Goal: Task Accomplishment & Management: Use online tool/utility

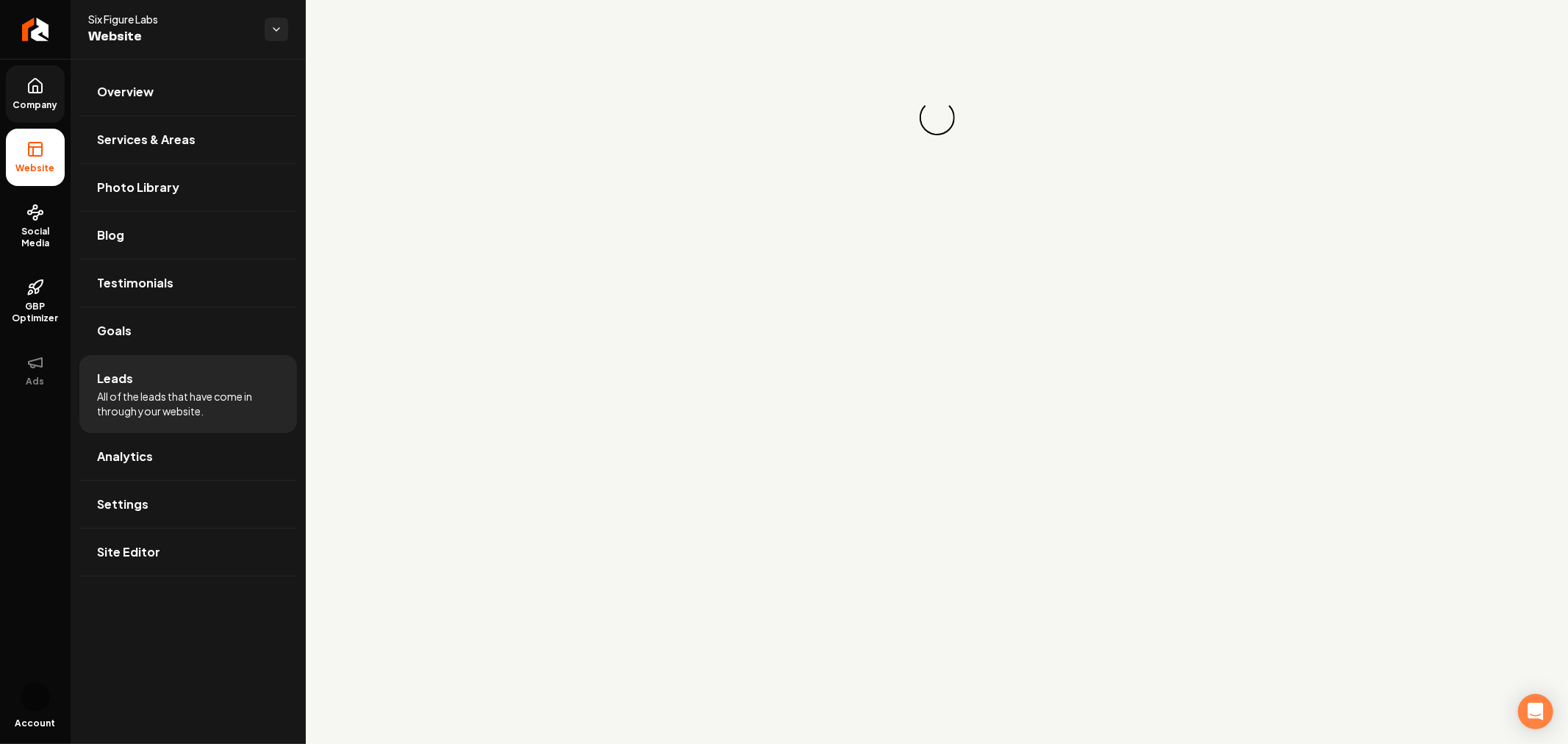
click at [35, 113] on link "Company" at bounding box center [35, 94] width 59 height 57
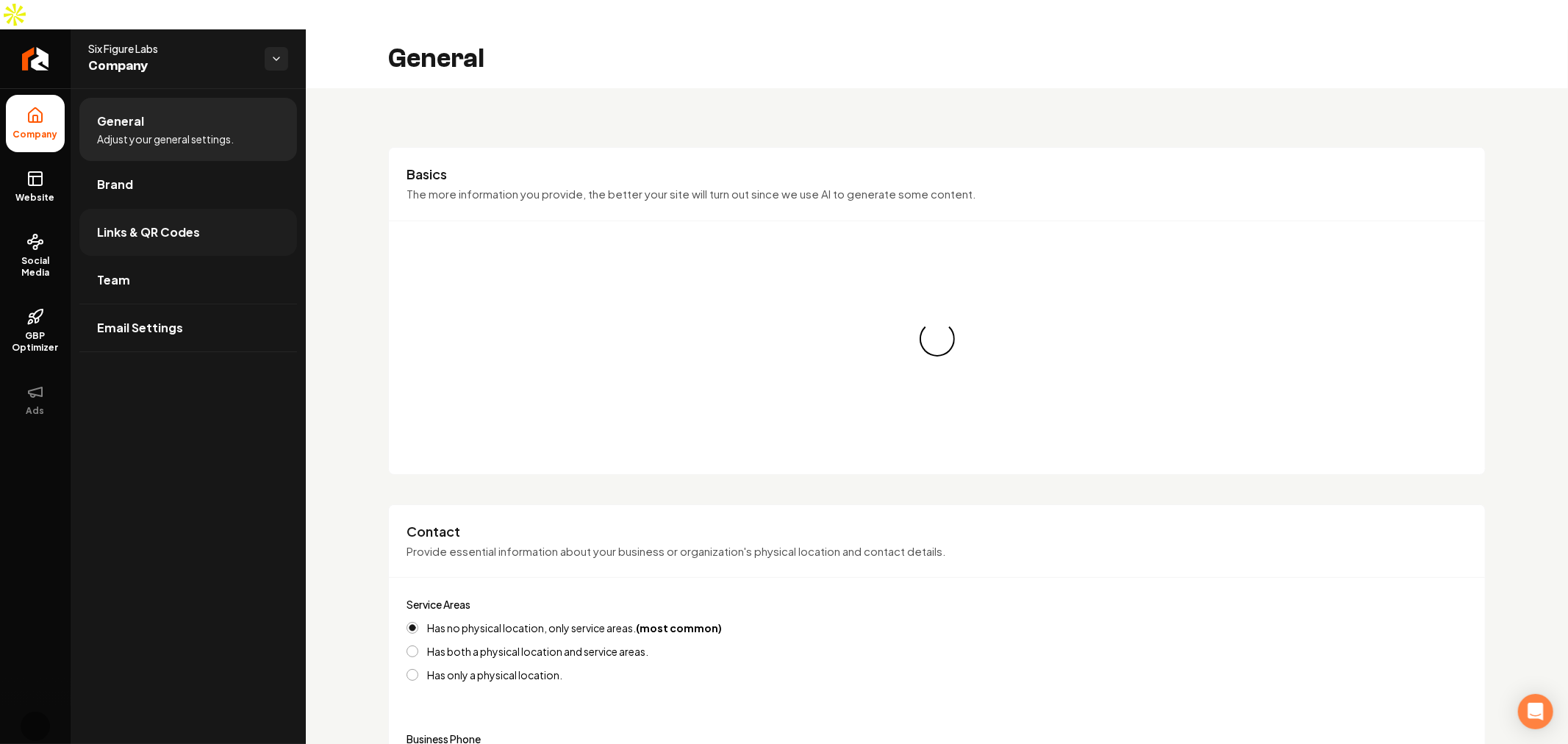
click at [202, 209] on link "Links & QR Codes" at bounding box center [187, 233] width 217 height 47
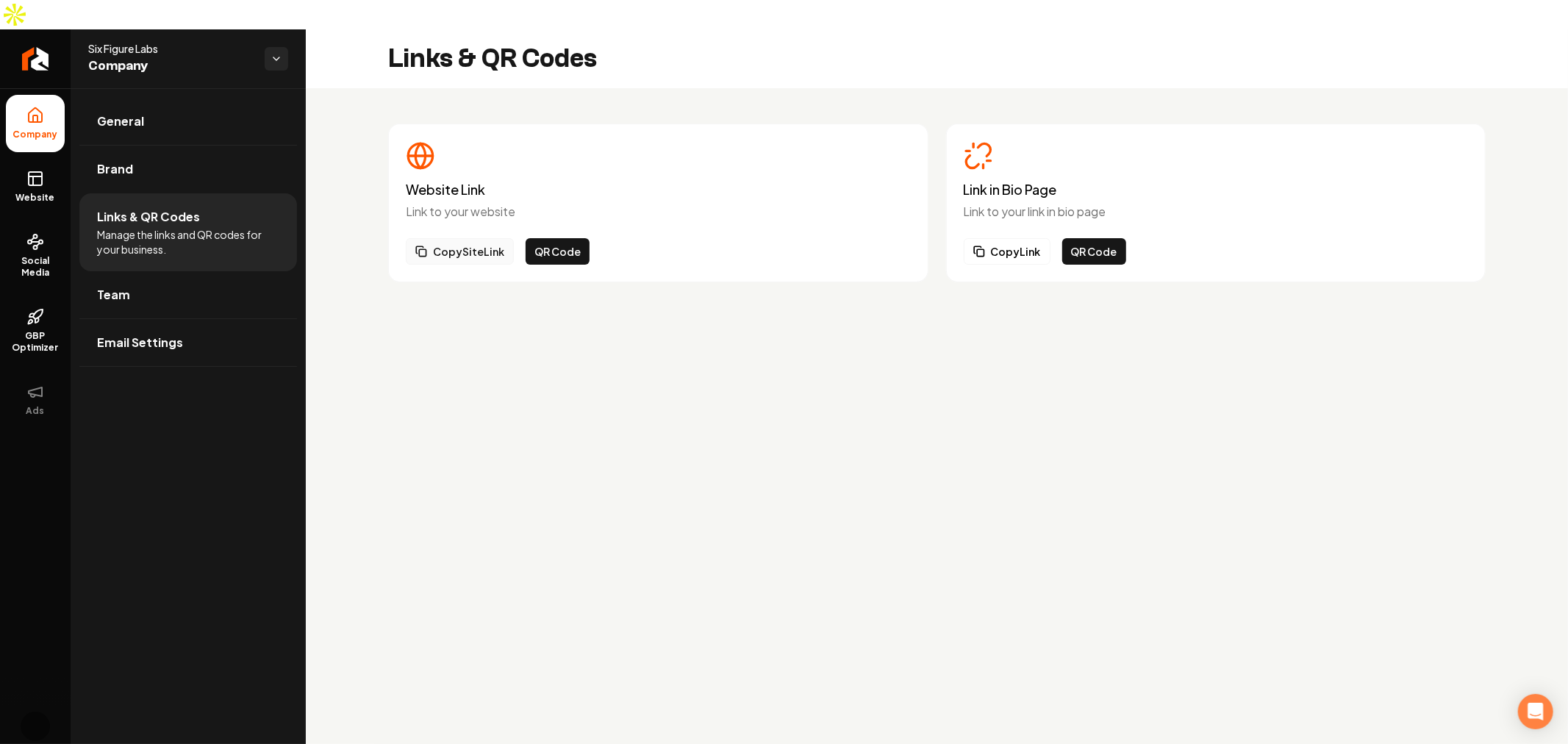
click at [462, 238] on button "Copy Site Link" at bounding box center [459, 251] width 108 height 26
click at [546, 238] on button "QR Code" at bounding box center [558, 251] width 64 height 26
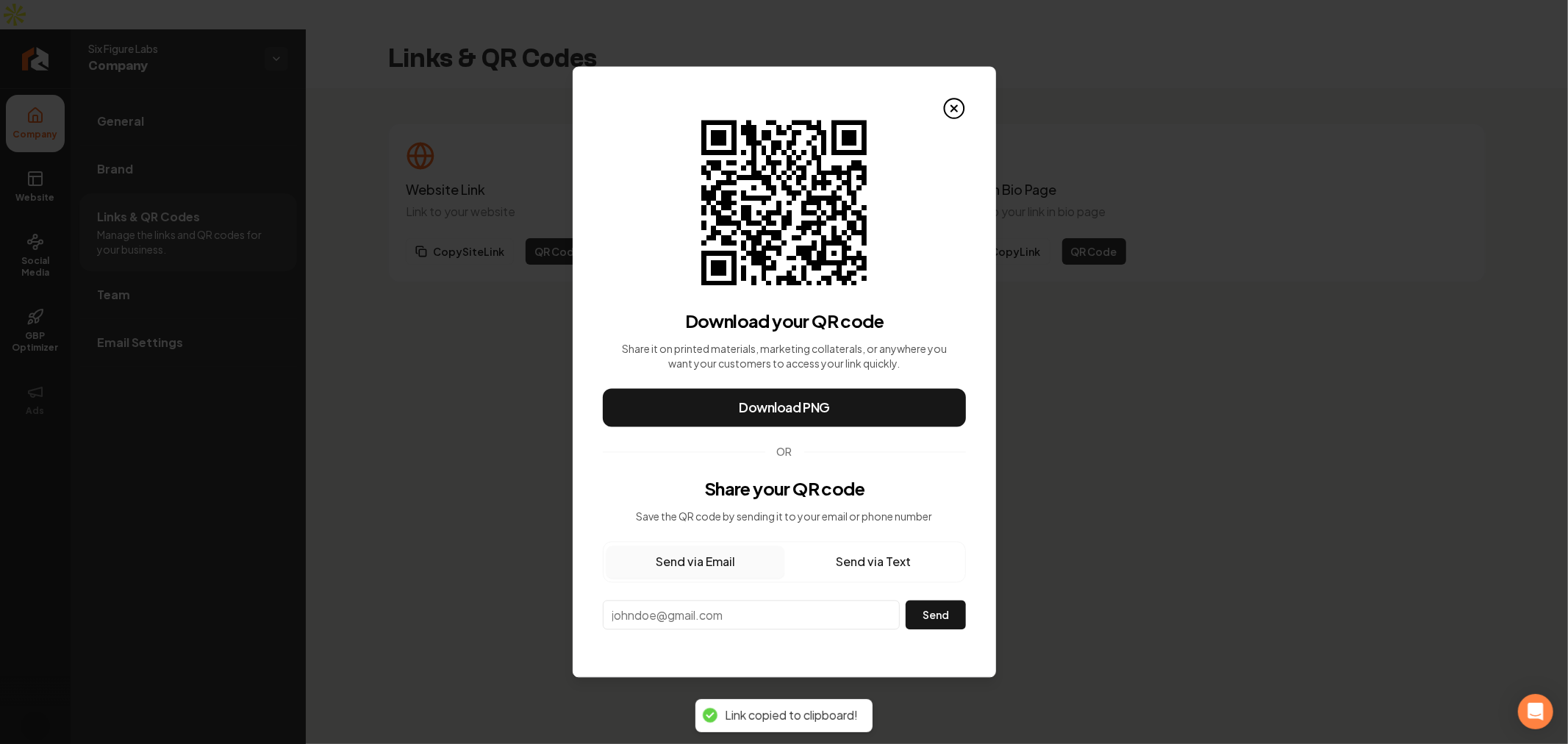
click at [798, 621] on input "email" at bounding box center [751, 615] width 297 height 29
click at [859, 563] on button "Send via Text" at bounding box center [873, 563] width 178 height 33
click at [673, 558] on button "Send via Email" at bounding box center [696, 563] width 178 height 33
click at [908, 568] on button "Send via Text" at bounding box center [873, 563] width 178 height 33
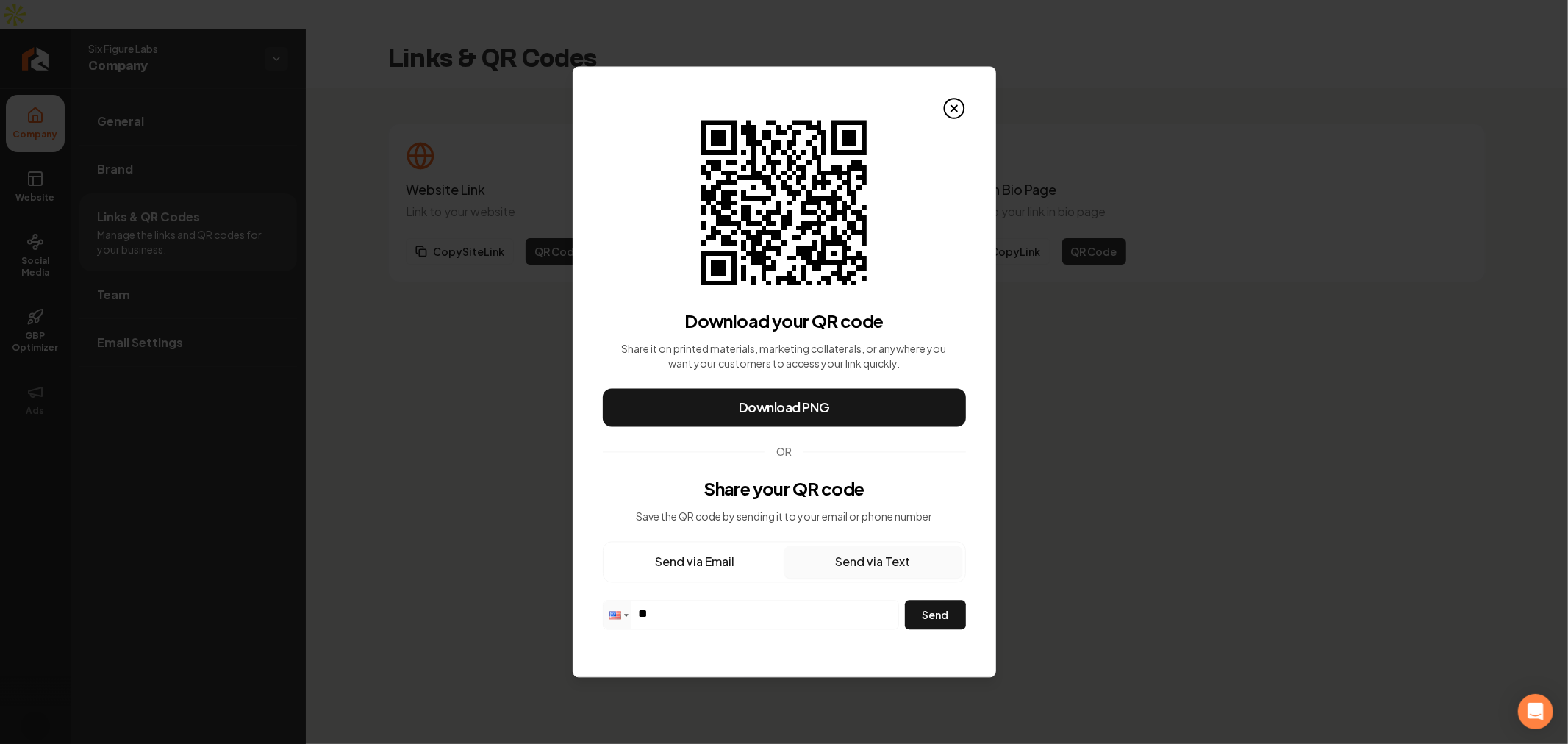
click at [681, 568] on button "Send via Email" at bounding box center [696, 563] width 178 height 33
